Goal: Task Accomplishment & Management: Complete application form

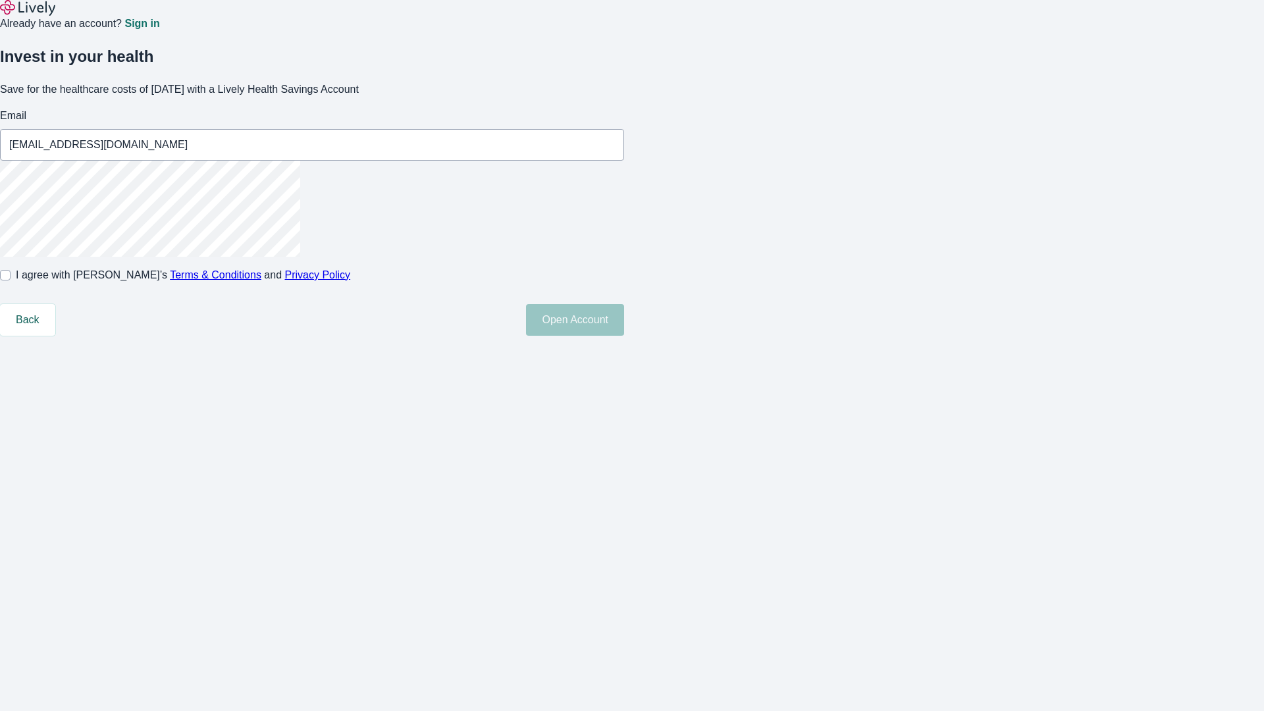
click at [11, 281] on input "I agree with Lively’s Terms & Conditions and Privacy Policy" at bounding box center [5, 275] width 11 height 11
checkbox input "true"
click at [624, 336] on button "Open Account" at bounding box center [575, 320] width 98 height 32
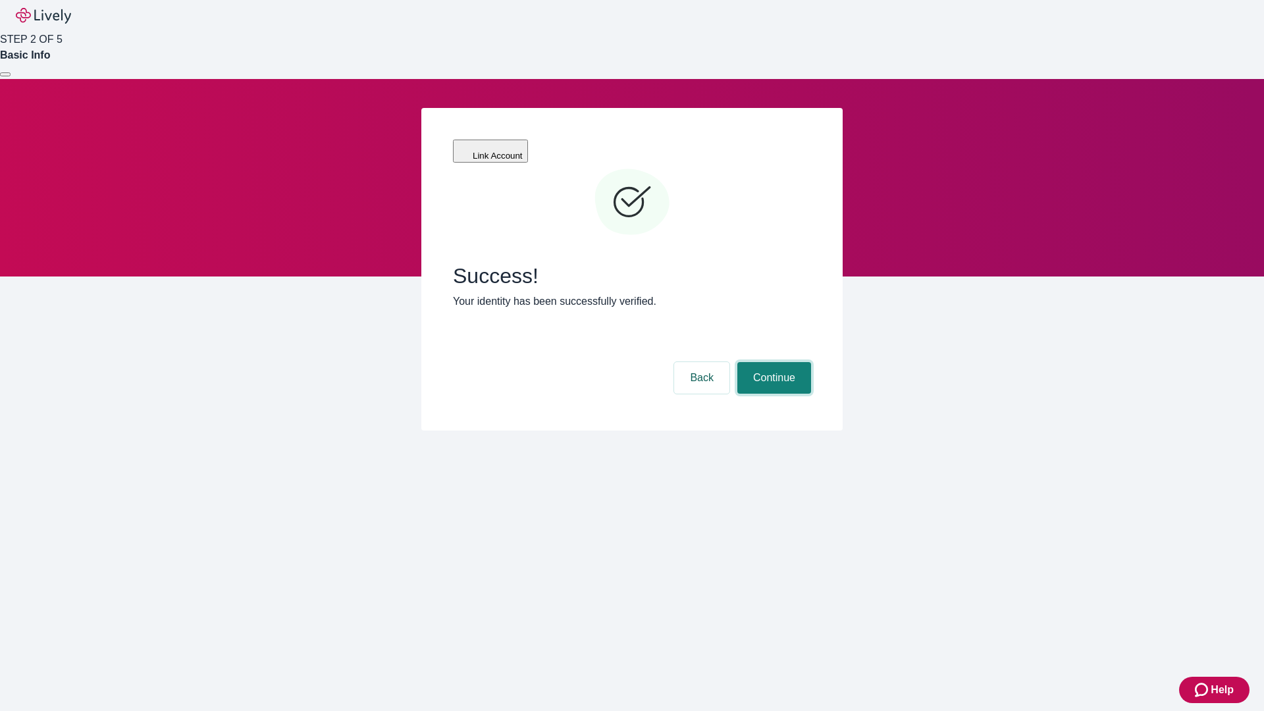
click at [772, 362] on button "Continue" at bounding box center [775, 378] width 74 height 32
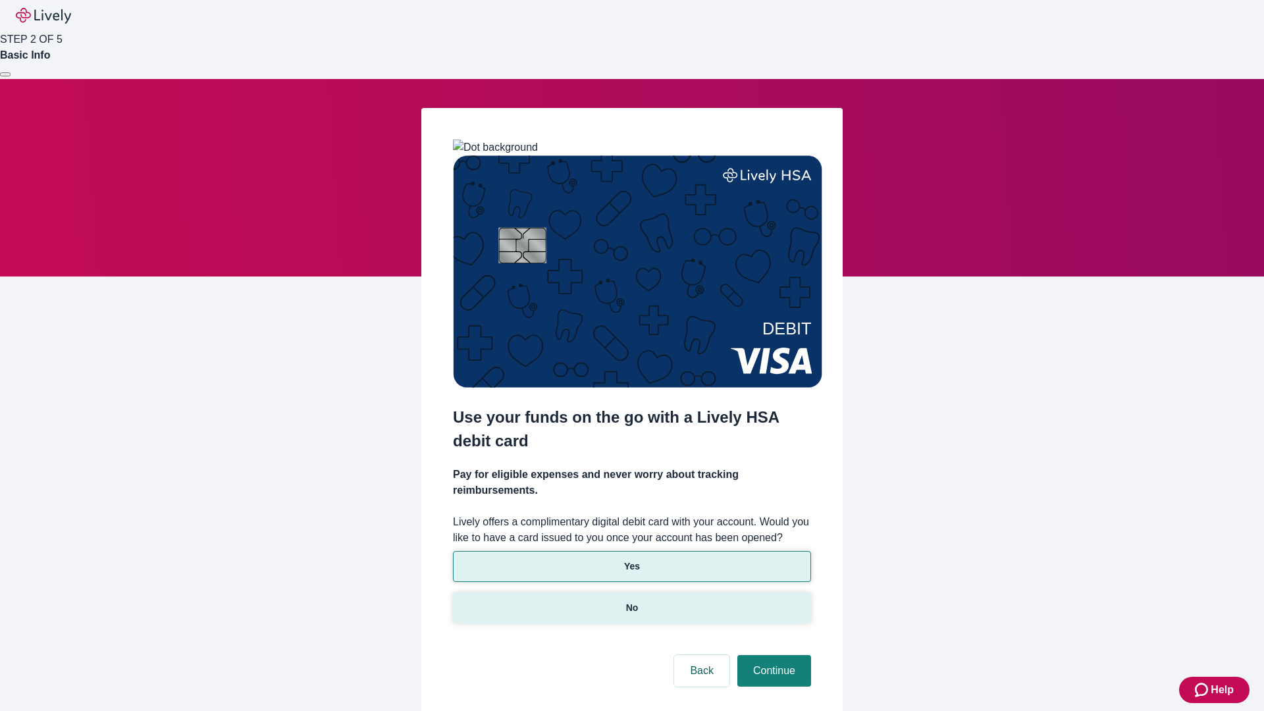
click at [632, 601] on p "No" at bounding box center [632, 608] width 13 height 14
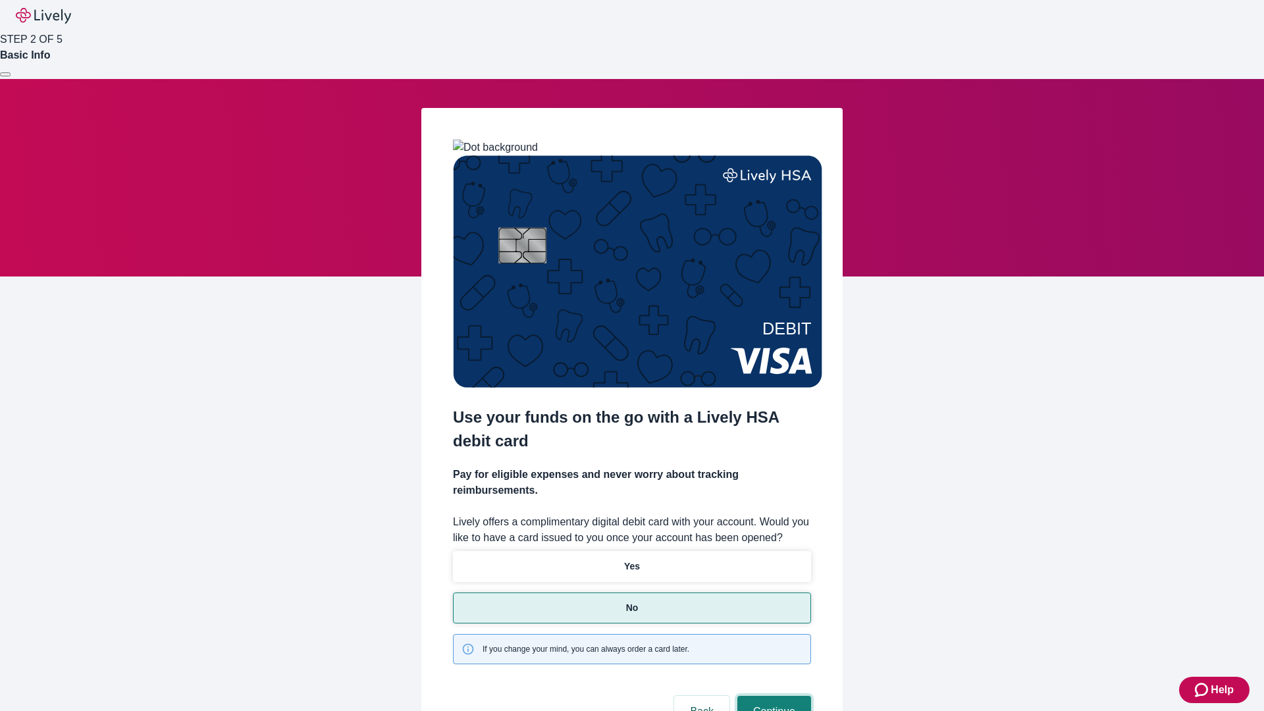
click at [772, 696] on button "Continue" at bounding box center [775, 712] width 74 height 32
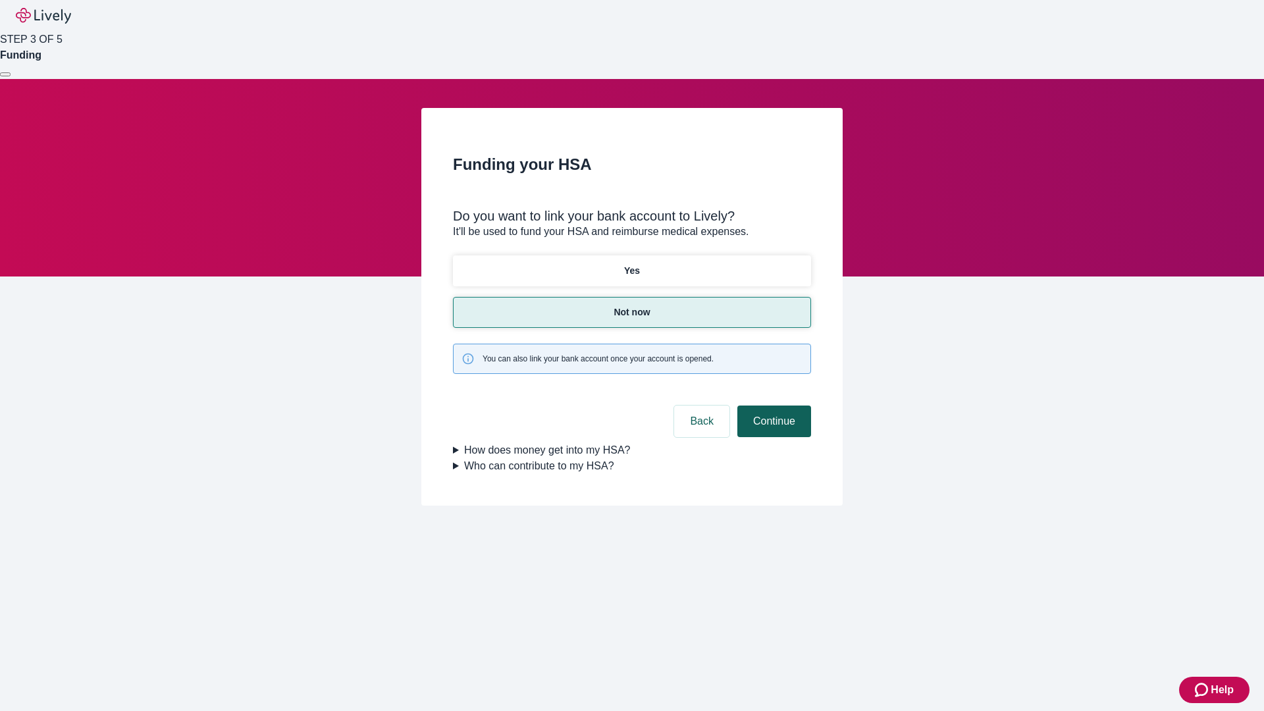
click at [772, 406] on button "Continue" at bounding box center [775, 422] width 74 height 32
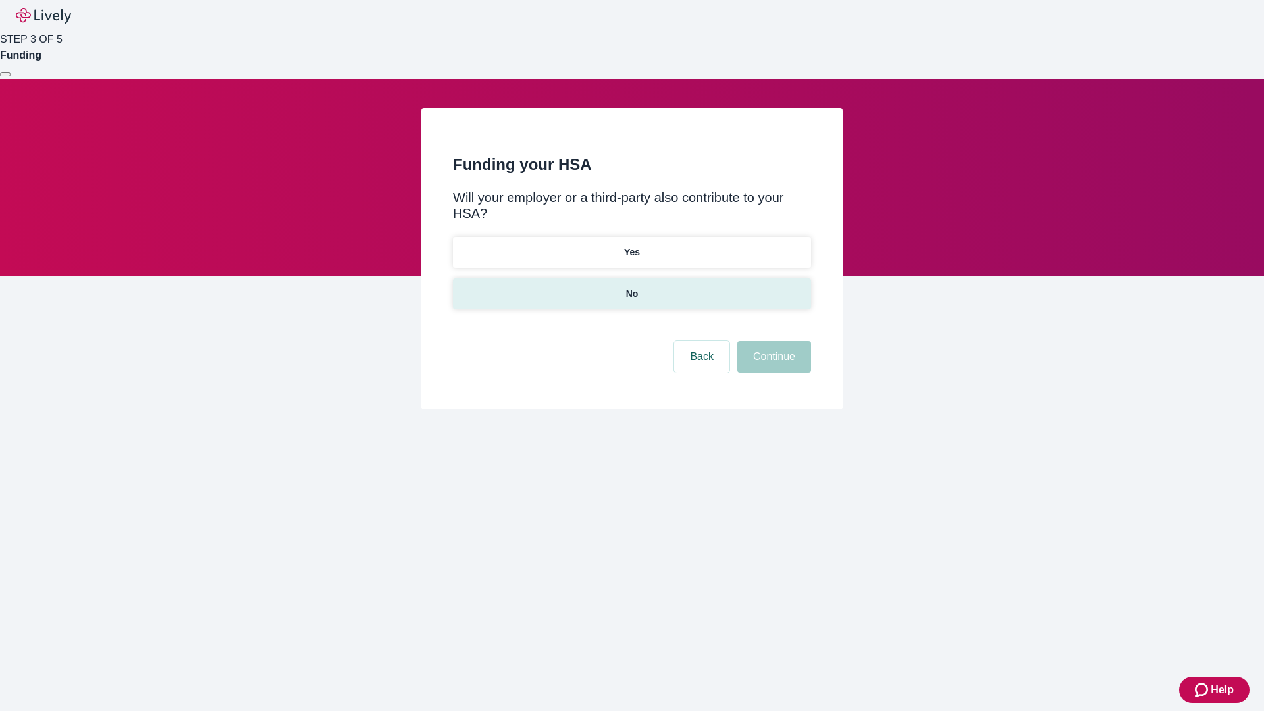
click at [632, 287] on p "No" at bounding box center [632, 294] width 13 height 14
click at [772, 341] on button "Continue" at bounding box center [775, 357] width 74 height 32
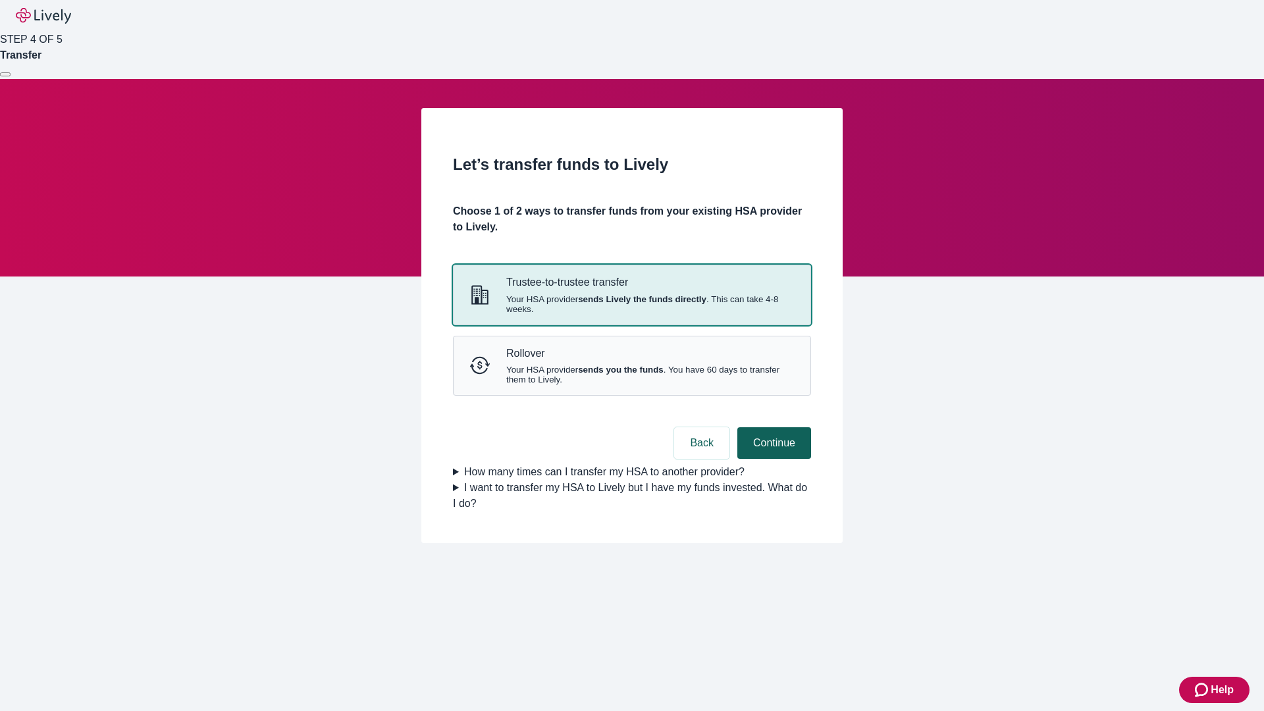
click at [632, 304] on strong "sends Lively the funds directly" at bounding box center [642, 299] width 128 height 10
click at [772, 459] on button "Continue" at bounding box center [775, 443] width 74 height 32
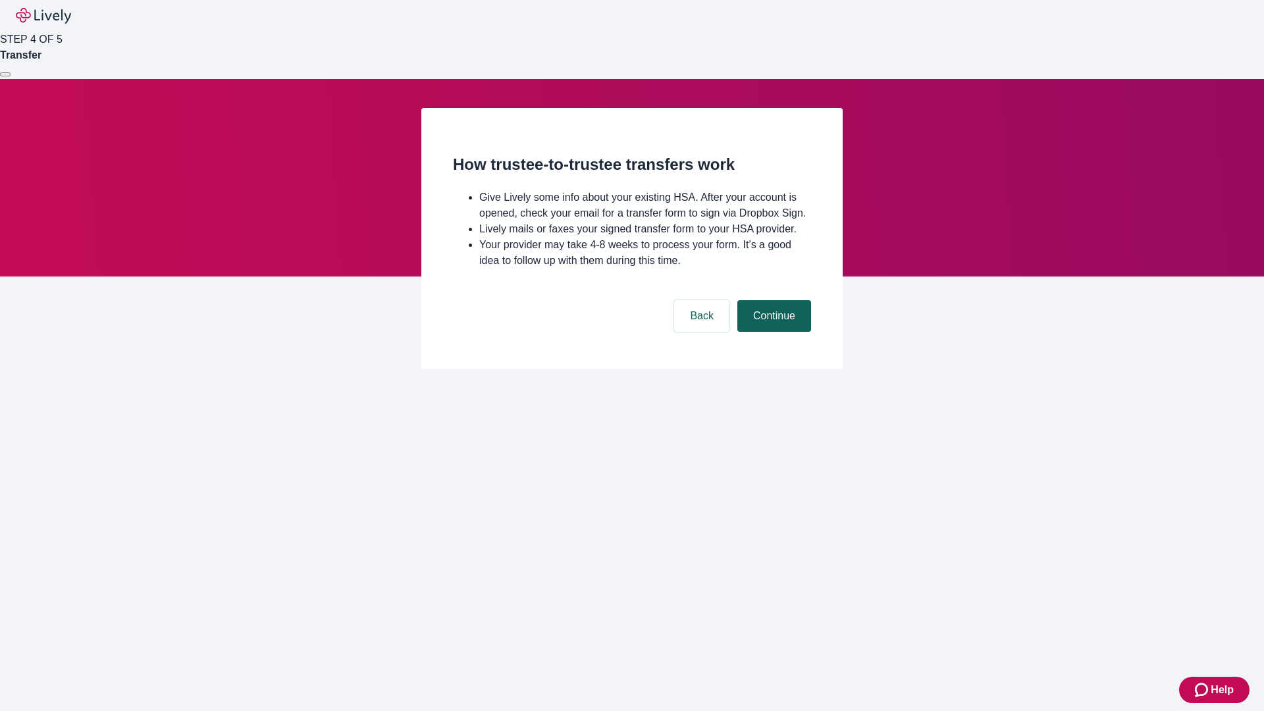
click at [772, 332] on button "Continue" at bounding box center [775, 316] width 74 height 32
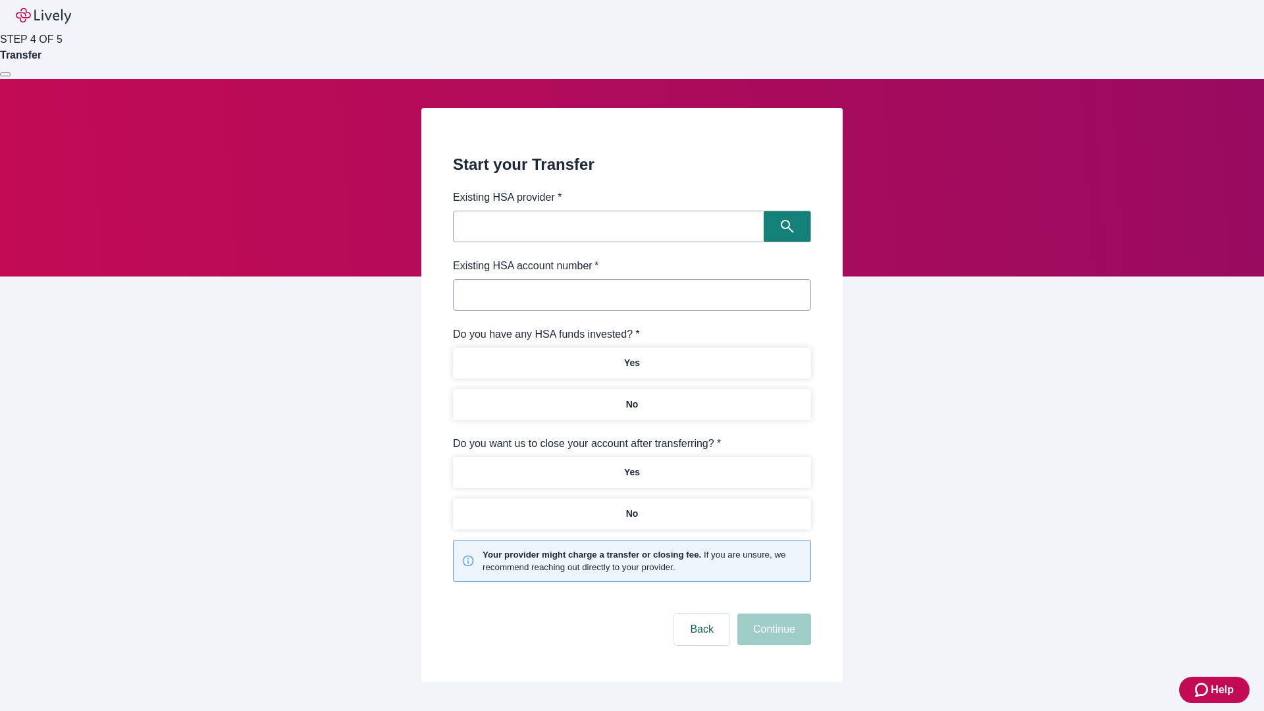
type input "Other"
